Goal: Information Seeking & Learning: Learn about a topic

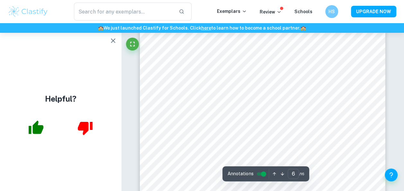
scroll to position [1915, 0]
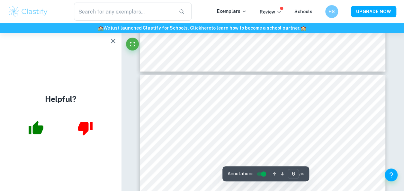
type input "5"
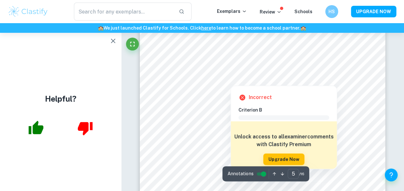
scroll to position [1565, 0]
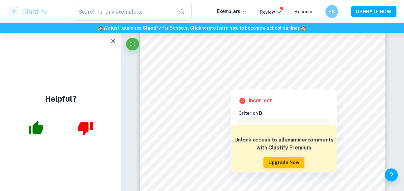
click at [278, 155] on div "Unlock access to all examiner comments with Clastify Premium Upgrade Now" at bounding box center [284, 151] width 106 height 55
click at [275, 161] on button "Upgrade Now" at bounding box center [283, 163] width 41 height 12
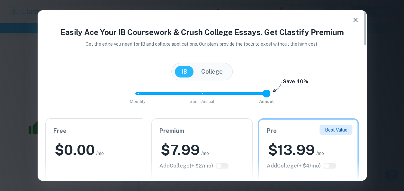
click at [286, 100] on div "Monthly Semi-Annual Annual Save 40%" at bounding box center [202, 96] width 314 height 17
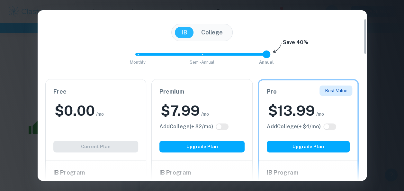
scroll to position [40, 0]
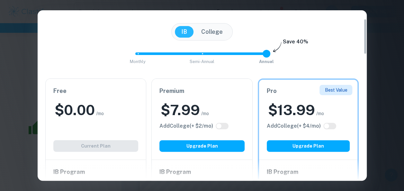
click at [96, 145] on div "Free $ 0.00 /mo Add College (+ $ 2 /mo) Current Plan" at bounding box center [96, 119] width 101 height 81
click at [354, 22] on div "Easily Ace Your IB Coursework & Crush College Essays. Get Clastify Premium Get …" at bounding box center [202, 193] width 329 height 415
click at [370, 21] on div "Easily Ace Your IB Coursework & Crush College Essays. Get Clastify Premium Get …" at bounding box center [202, 95] width 404 height 191
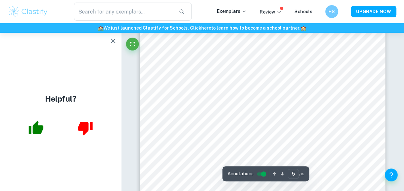
scroll to position [1505, 0]
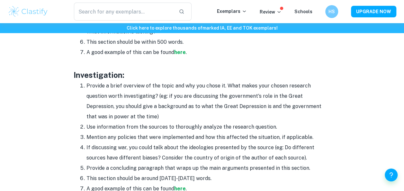
scroll to position [609, 0]
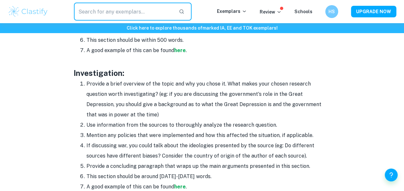
click at [90, 15] on input "text" at bounding box center [124, 12] width 100 height 18
click at [74, 66] on h3 at bounding box center [202, 62] width 257 height 12
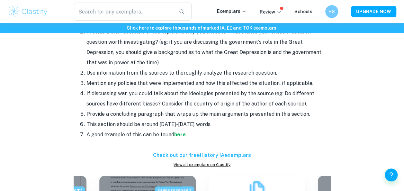
scroll to position [661, 0]
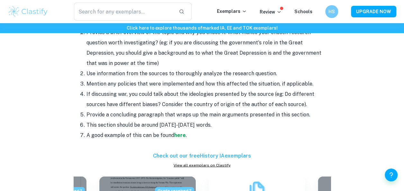
click at [180, 138] on li "A good example of this can be found here ." at bounding box center [209, 135] width 244 height 10
click at [180, 137] on strong "here" at bounding box center [180, 135] width 12 height 6
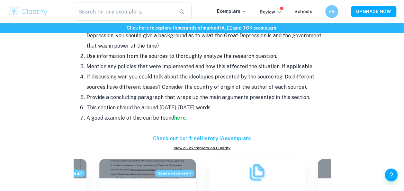
scroll to position [680, 0]
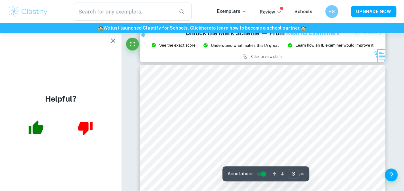
scroll to position [696, 0]
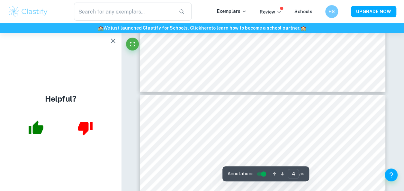
type input "5"
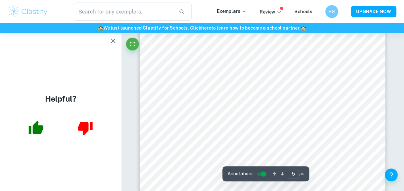
scroll to position [1426, 0]
